Goal: Check status: Check status

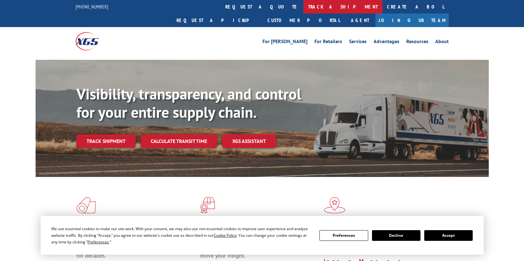
click at [303, 7] on link "track a shipment" at bounding box center [342, 7] width 79 height 14
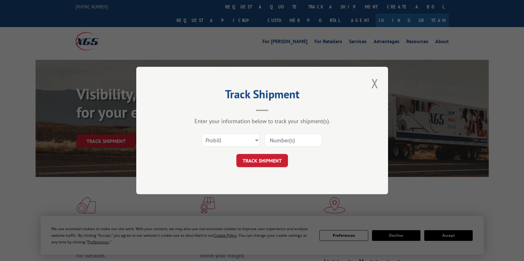
click at [278, 141] on input at bounding box center [293, 139] width 58 height 13
click at [255, 139] on select "Select category... Probill BOL PO" at bounding box center [231, 139] width 58 height 13
select select "bol"
click at [202, 133] on select "Select category... Probill BOL PO" at bounding box center [231, 139] width 58 height 13
click at [276, 138] on input at bounding box center [293, 139] width 58 height 13
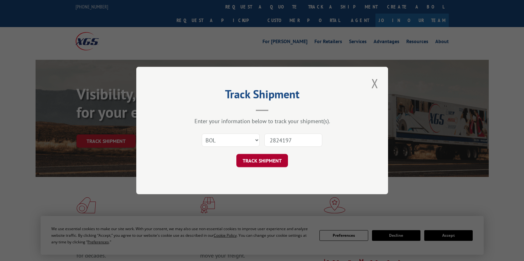
type input "2824197"
click at [263, 159] on button "TRACK SHIPMENT" at bounding box center [262, 160] width 52 height 13
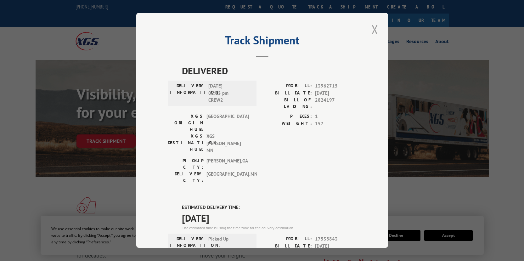
click at [371, 29] on button "Close modal" at bounding box center [374, 29] width 11 height 17
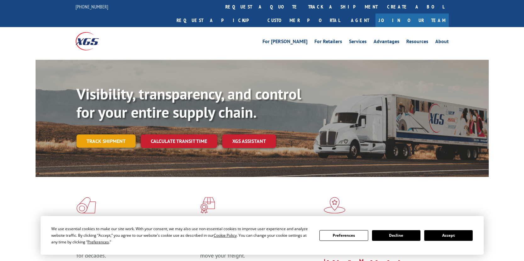
click at [115, 134] on link "Track shipment" at bounding box center [105, 140] width 59 height 13
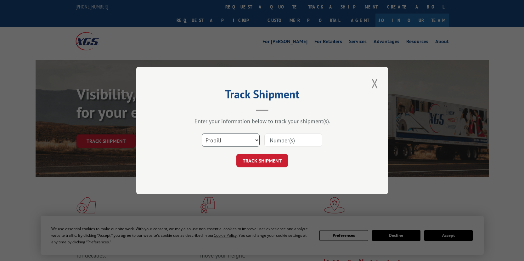
click at [236, 139] on select "Select category... Probill BOL PO" at bounding box center [231, 139] width 58 height 13
select select "bol"
click at [202, 133] on select "Select category... Probill BOL PO" at bounding box center [231, 139] width 58 height 13
click at [288, 143] on input at bounding box center [293, 139] width 58 height 13
type input "2824197"
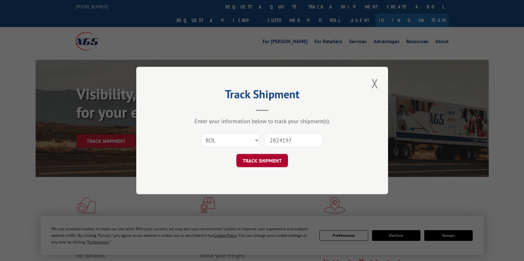
click at [256, 160] on button "TRACK SHIPMENT" at bounding box center [262, 160] width 52 height 13
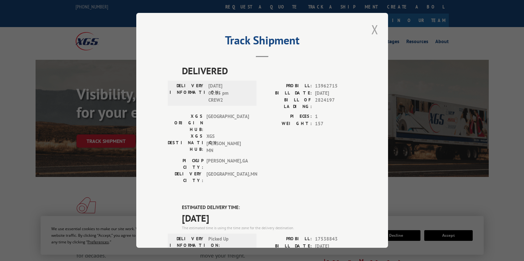
click at [374, 26] on button "Close modal" at bounding box center [374, 29] width 11 height 17
